Goal: Transaction & Acquisition: Subscribe to service/newsletter

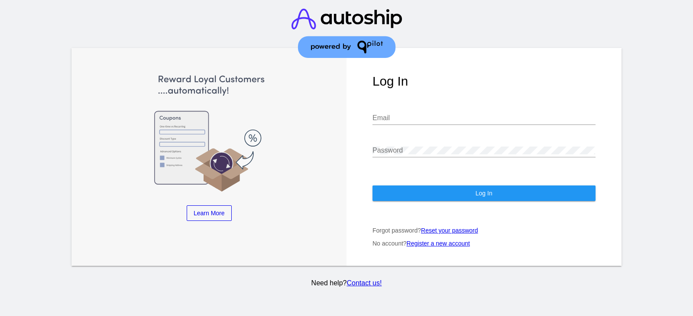
click at [450, 109] on div "Email" at bounding box center [483, 115] width 223 height 19
paste input "[EMAIL_ADDRESS][DOMAIN_NAME]"
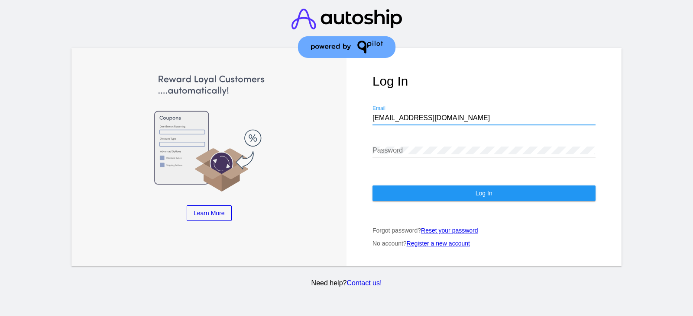
click at [443, 118] on input "[EMAIL_ADDRESS][DOMAIN_NAME]" at bounding box center [483, 118] width 223 height 8
type input "[EMAIL_ADDRESS][DOMAIN_NAME]"
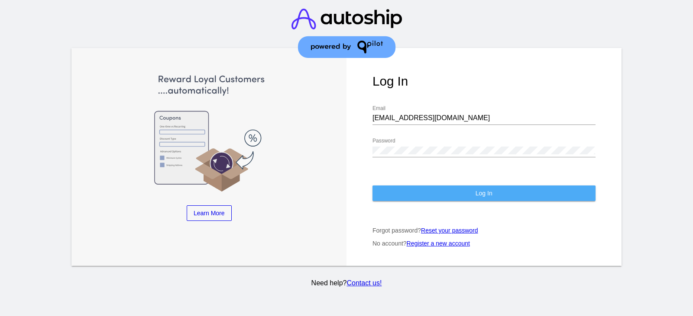
click at [480, 200] on button "Log In" at bounding box center [483, 194] width 223 height 16
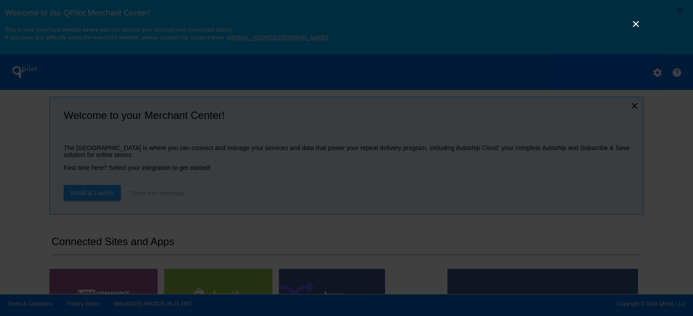
click at [633, 23] on link "×" at bounding box center [635, 24] width 10 height 10
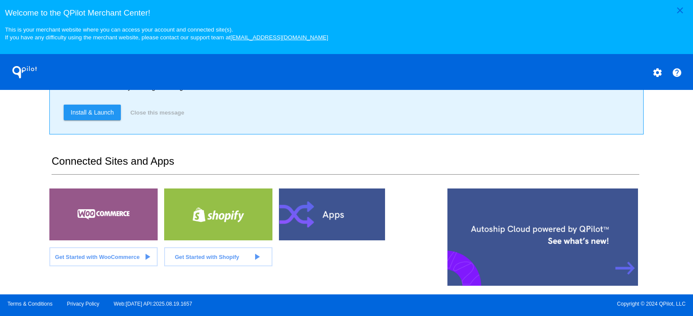
scroll to position [81, 0]
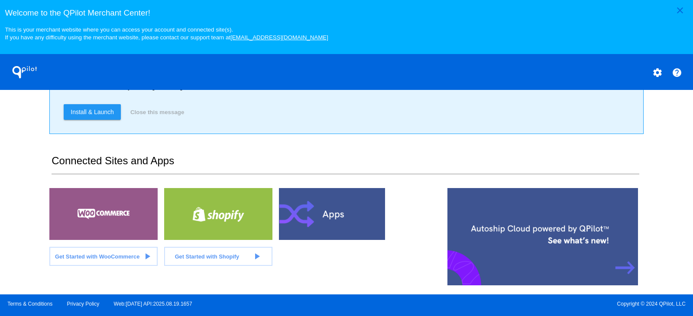
click at [123, 266] on link "Get Started with WooCommerce play_arrow" at bounding box center [103, 256] width 108 height 19
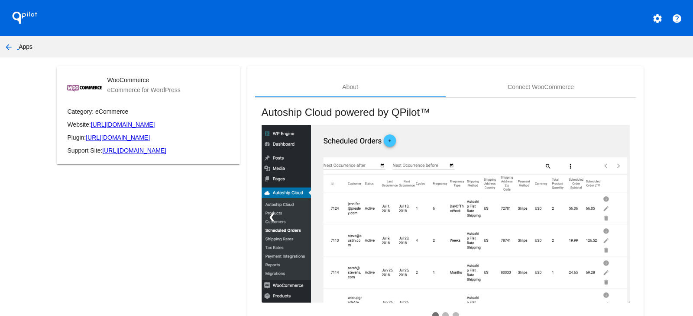
click at [150, 141] on link "[URL][DOMAIN_NAME]" at bounding box center [118, 137] width 64 height 7
click at [658, 20] on mat-icon "settings" at bounding box center [657, 18] width 10 height 10
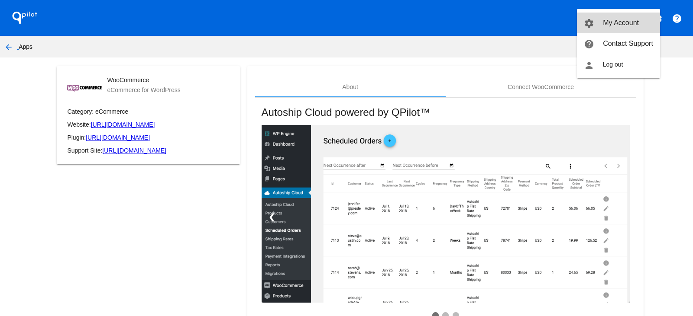
click at [618, 31] on link "settings My Account" at bounding box center [618, 23] width 83 height 21
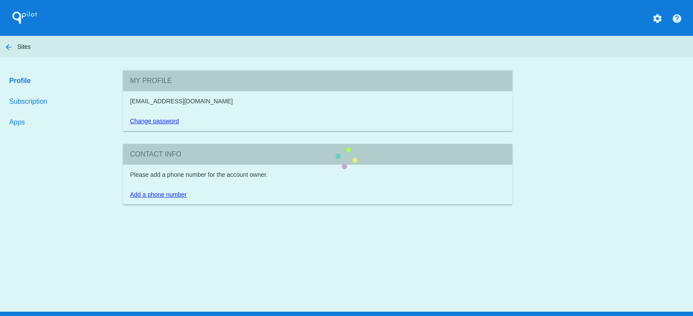
click at [63, 99] on div "Profile Subscription Apps My Profile [EMAIL_ADDRESS][DOMAIN_NAME] Change passwo…" at bounding box center [346, 138] width 693 height 134
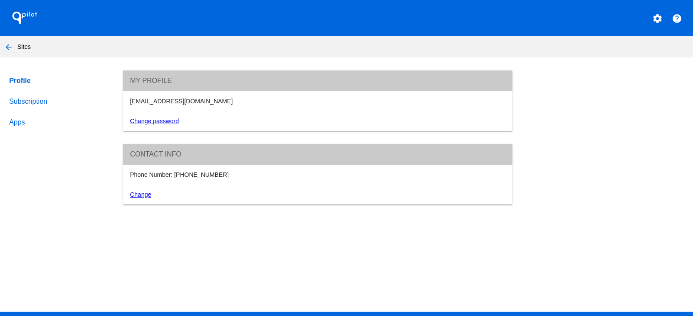
click at [63, 99] on link "Subscription" at bounding box center [57, 101] width 100 height 21
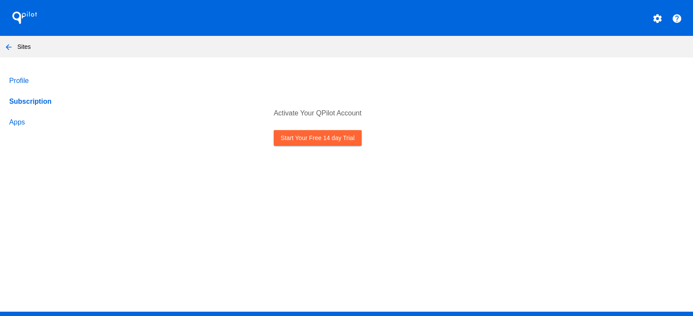
click at [31, 126] on link "Apps" at bounding box center [57, 122] width 100 height 21
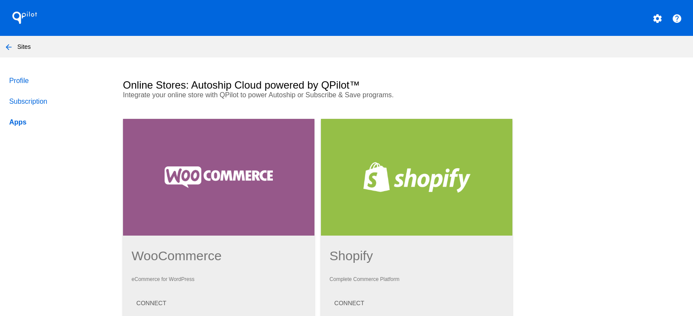
click at [27, 100] on link "Subscription" at bounding box center [57, 101] width 100 height 21
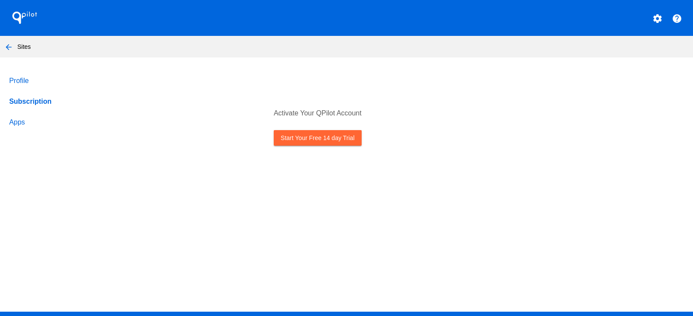
click at [293, 133] on link "Start Your Free 14 day Trial" at bounding box center [317, 138] width 87 height 16
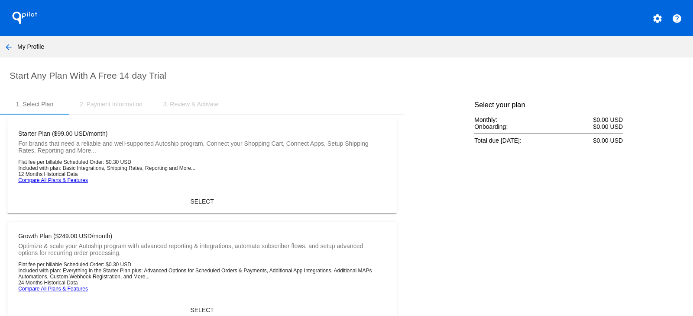
click at [115, 105] on div "2. Payment Information" at bounding box center [111, 104] width 63 height 7
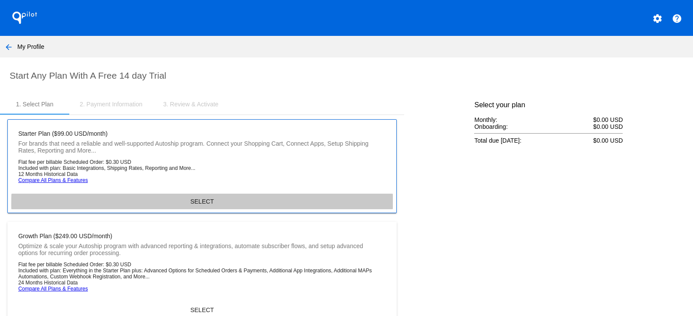
click at [203, 205] on span "SELECT" at bounding box center [201, 201] width 23 height 7
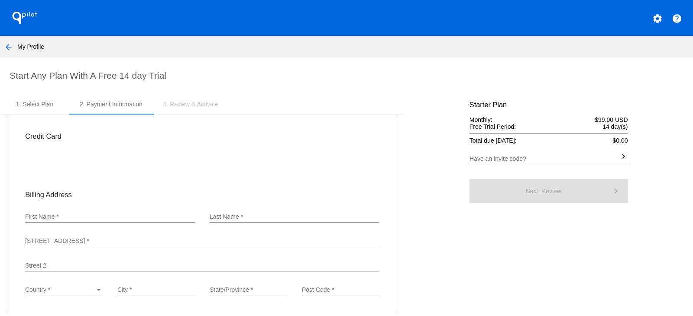
click at [11, 28] on div "QPilot" at bounding box center [86, 18] width 173 height 36
click at [26, 28] on div "QPilot" at bounding box center [86, 18] width 173 height 36
click at [39, 23] on h1 "QPilot" at bounding box center [24, 17] width 35 height 17
click at [652, 18] on mat-icon "settings" at bounding box center [657, 18] width 10 height 10
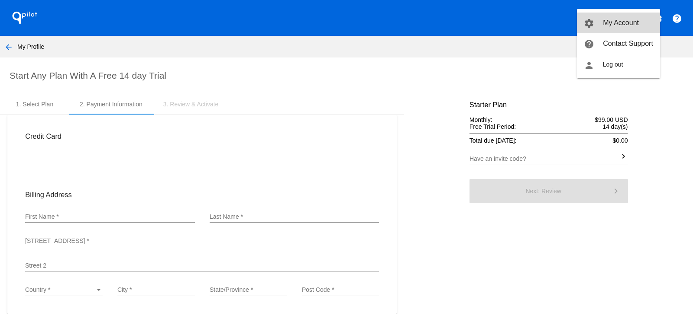
click at [614, 25] on span "My Account" at bounding box center [621, 22] width 36 height 7
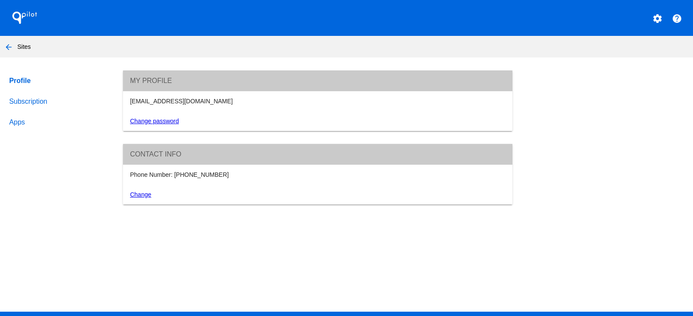
click at [35, 80] on link "Profile" at bounding box center [57, 81] width 100 height 21
click at [37, 102] on link "Subscription" at bounding box center [57, 101] width 100 height 21
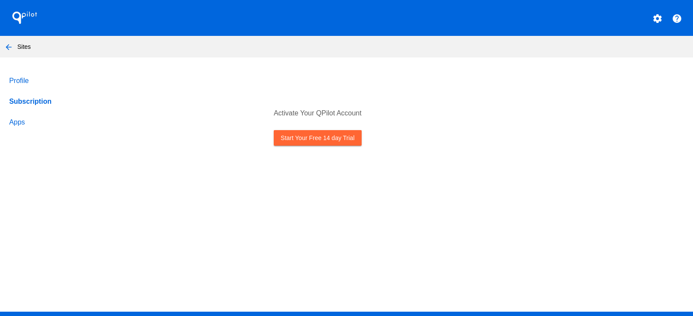
click at [303, 138] on link "Start Your Free 14 day Trial" at bounding box center [317, 138] width 87 height 16
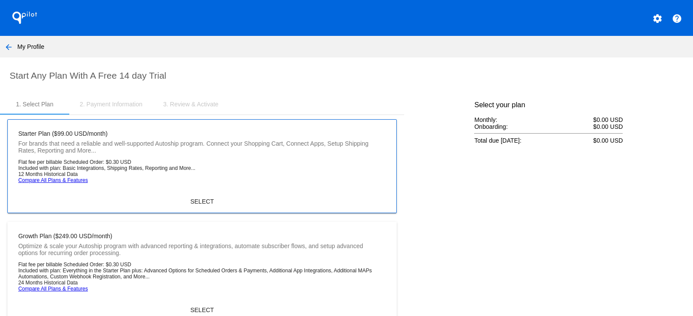
scroll to position [68, 0]
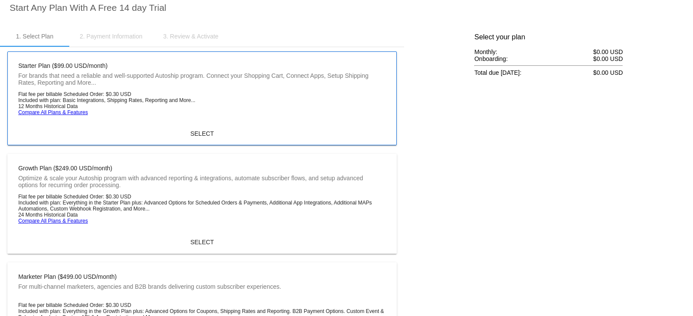
click at [219, 96] on li "Flat fee per billable Scheduled Order: $0.30 USD" at bounding box center [202, 94] width 368 height 6
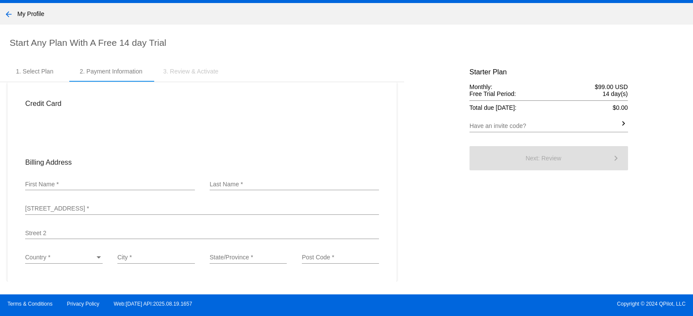
scroll to position [36, 0]
